Goal: Check status: Check status

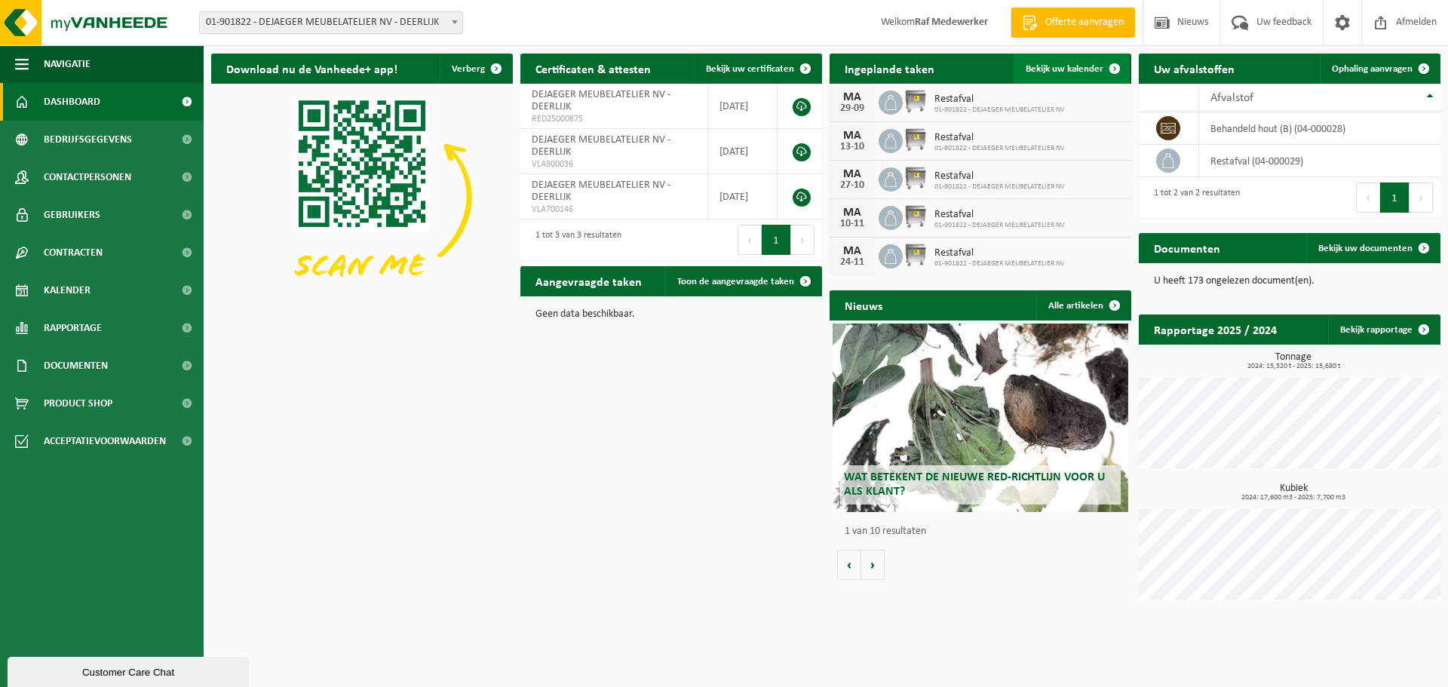
click at [1096, 65] on span "Bekijk uw kalender" at bounding box center [1065, 69] width 78 height 10
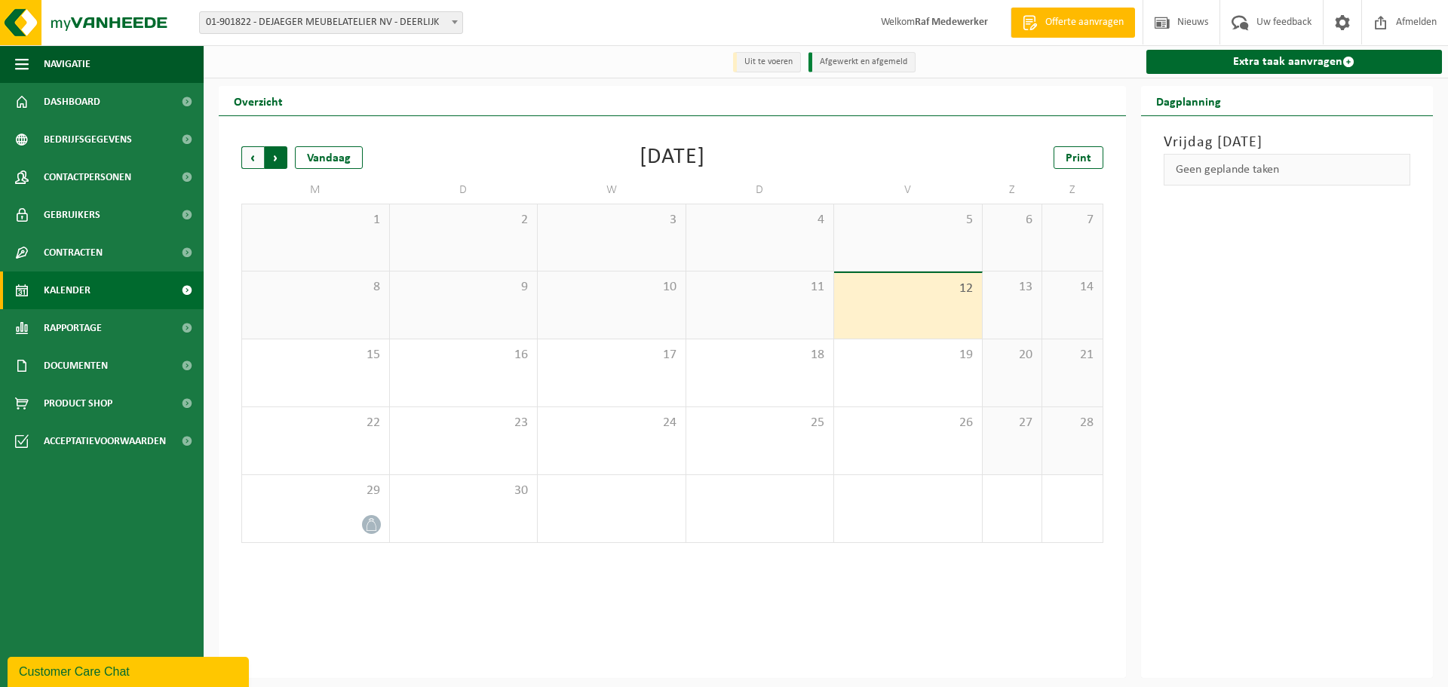
click at [249, 159] on span "Vorige" at bounding box center [252, 157] width 23 height 23
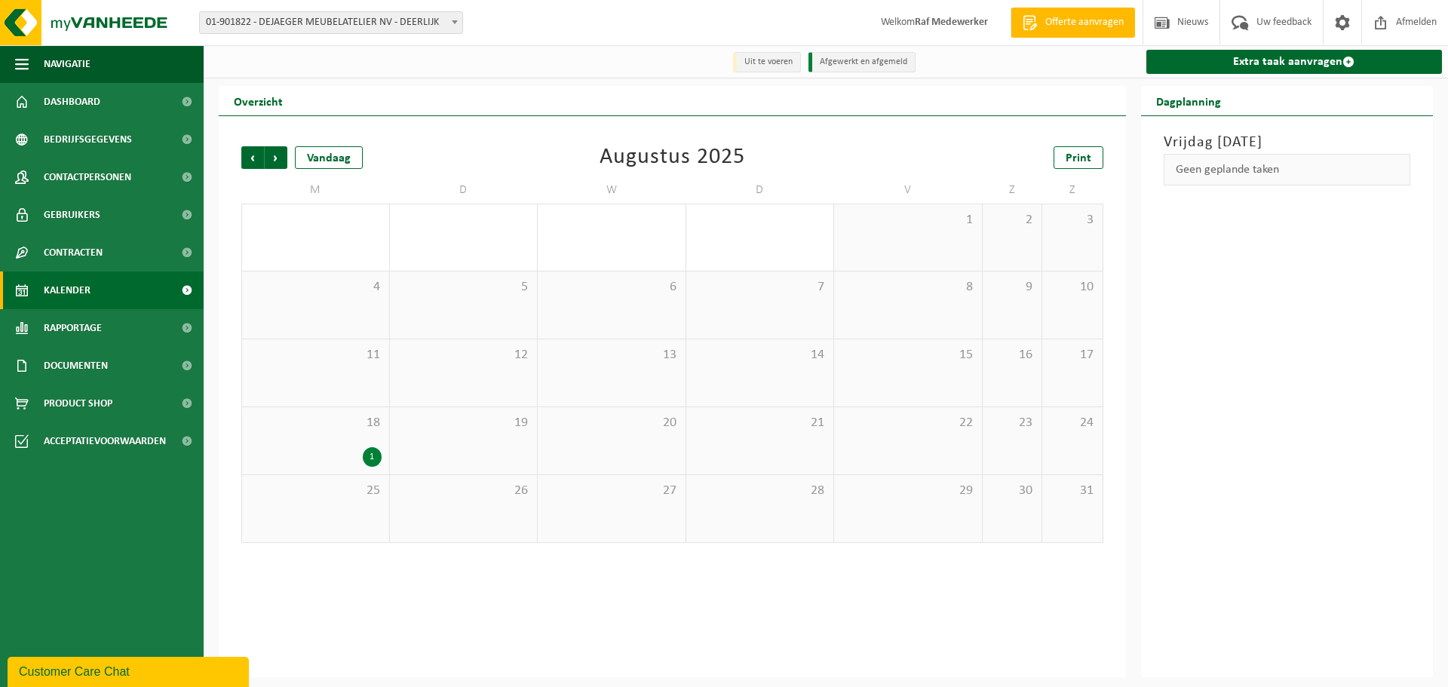
click at [249, 159] on span "Vorige" at bounding box center [252, 157] width 23 height 23
click at [375, 323] on div "1" at bounding box center [372, 322] width 19 height 20
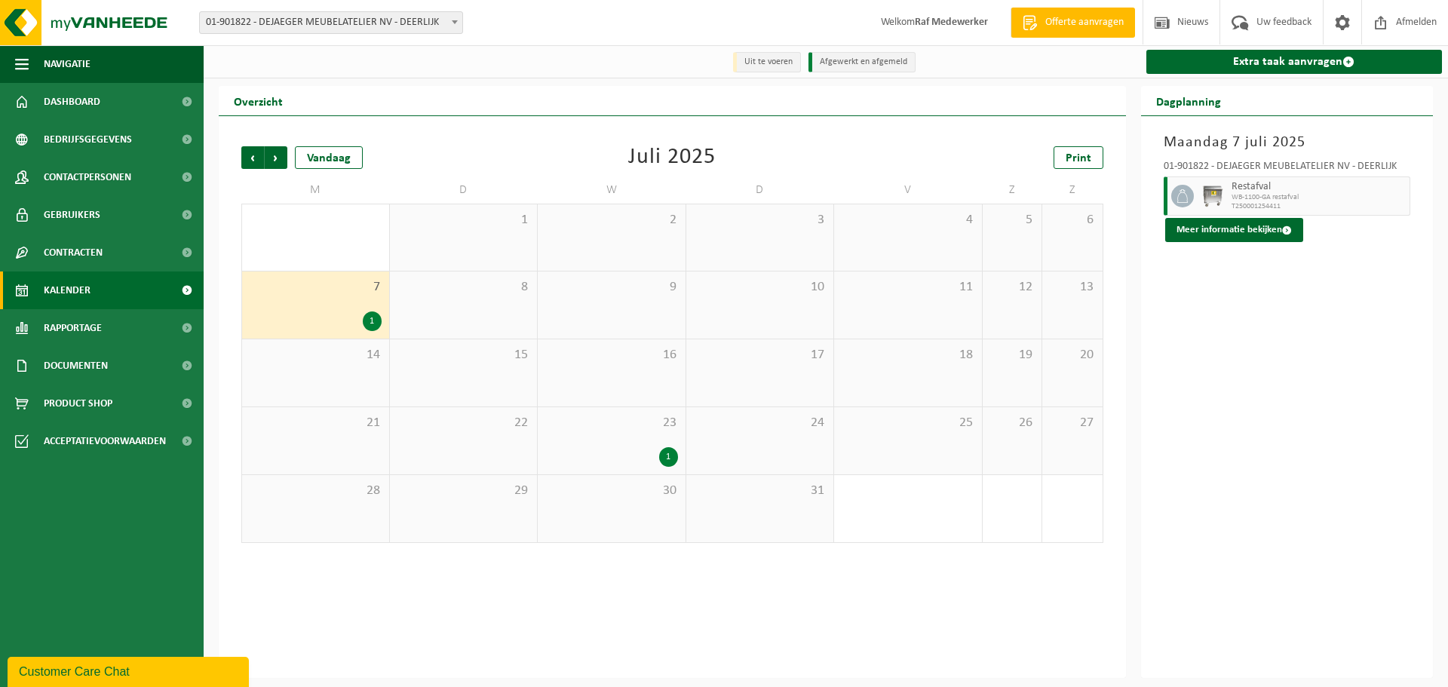
click at [645, 440] on div "23 1" at bounding box center [612, 440] width 148 height 67
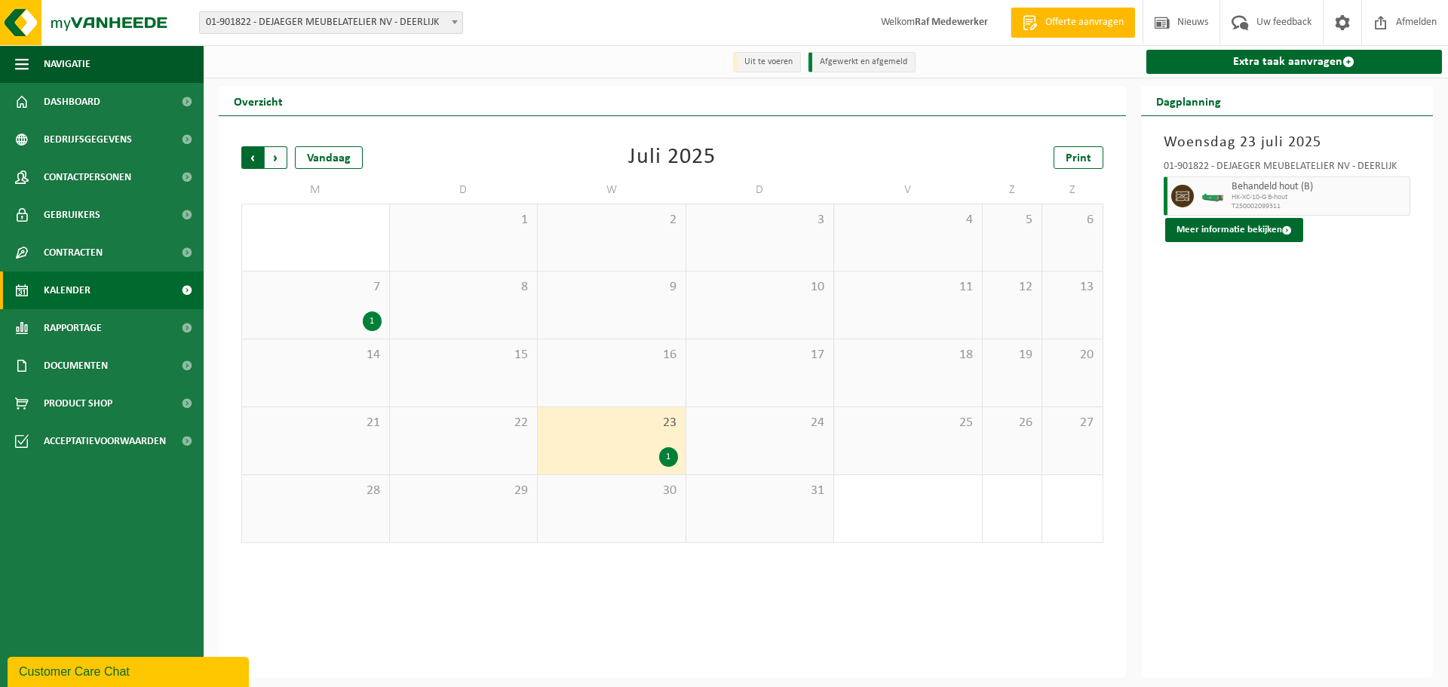
click at [274, 158] on span "Volgende" at bounding box center [276, 157] width 23 height 23
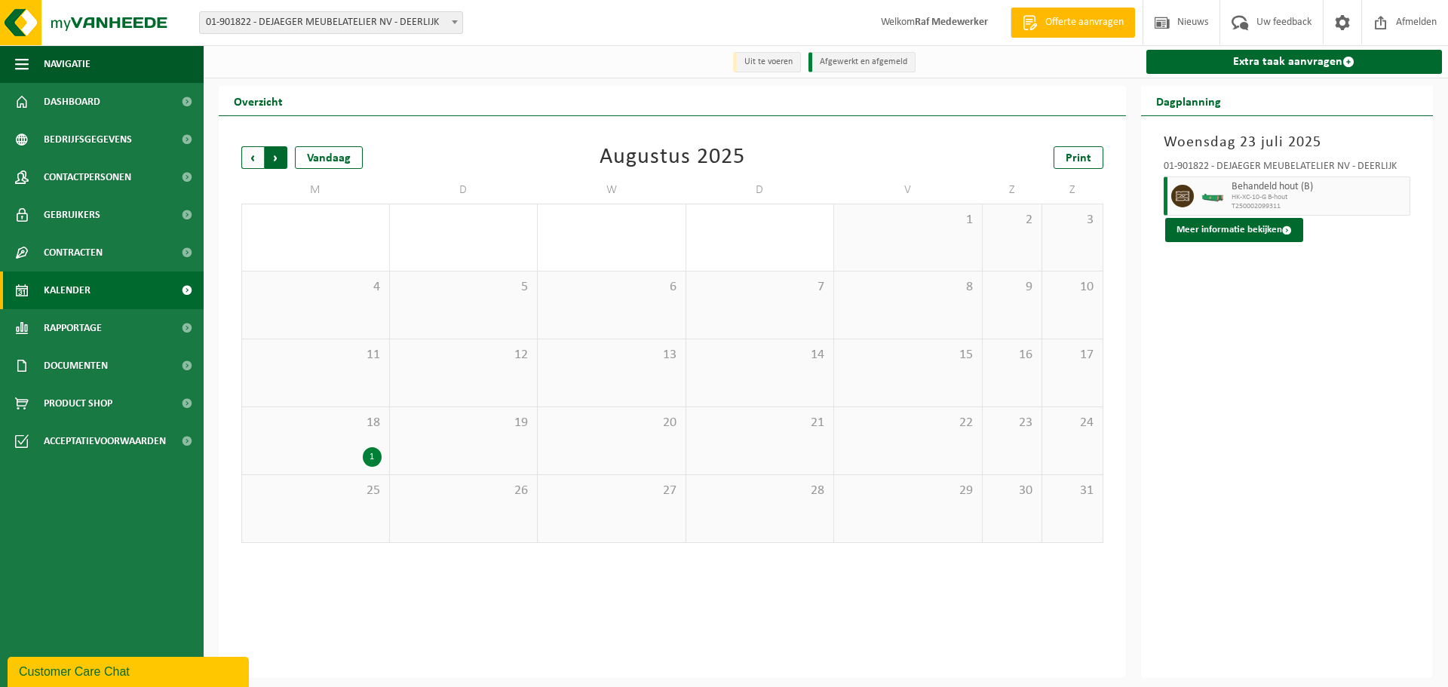
click at [255, 158] on span "Vorige" at bounding box center [252, 157] width 23 height 23
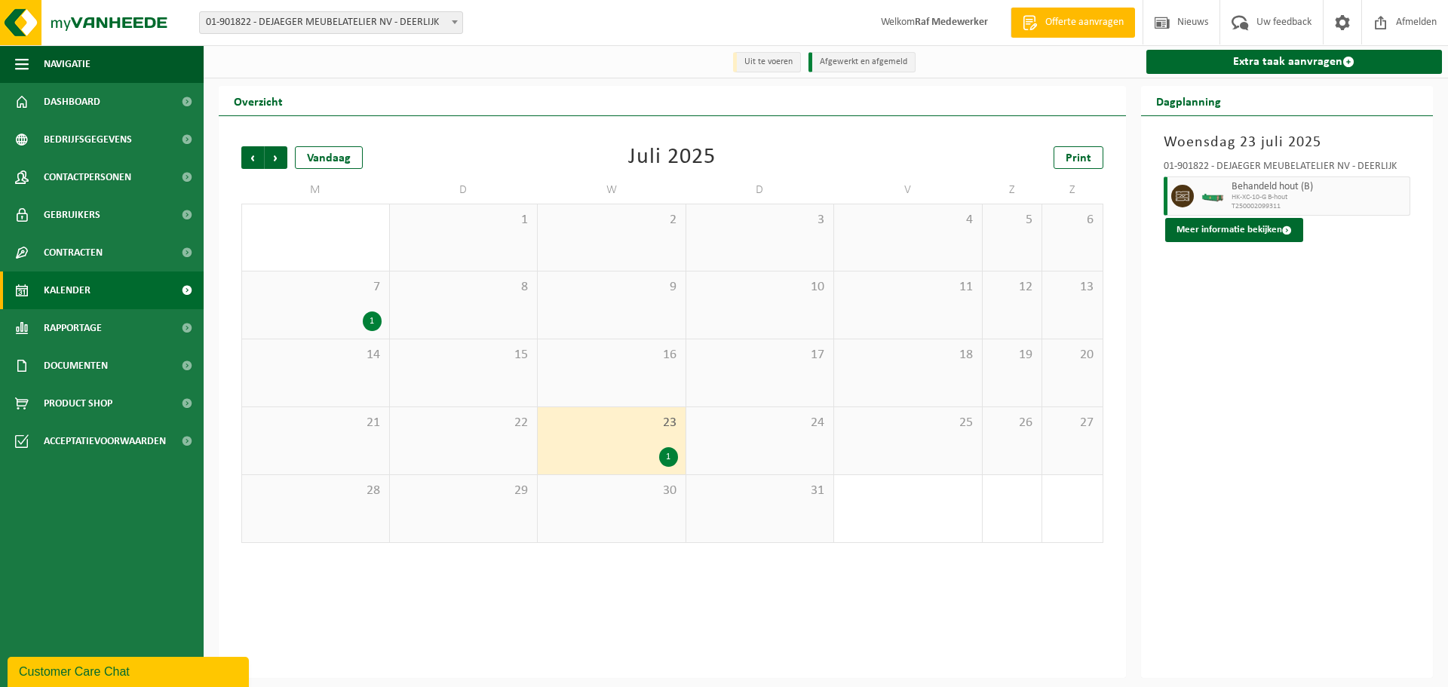
click at [350, 319] on div "1" at bounding box center [316, 322] width 132 height 20
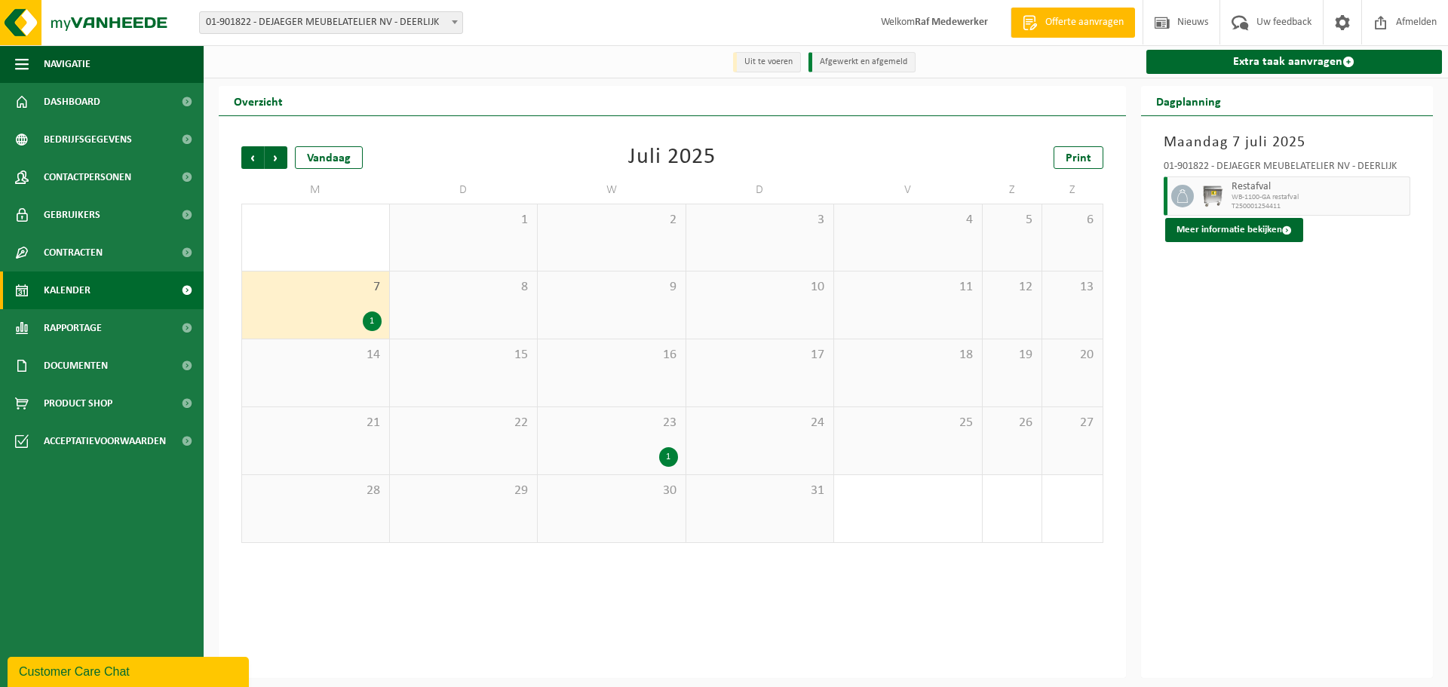
click at [645, 445] on div "23 1" at bounding box center [612, 440] width 148 height 67
